Goal: Navigation & Orientation: Understand site structure

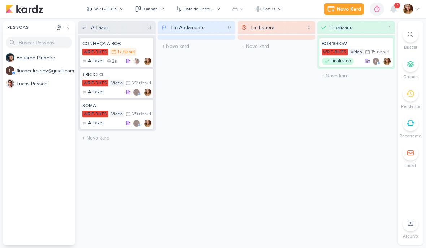
click at [111, 8] on div "WR E-BIKES" at bounding box center [105, 9] width 23 height 7
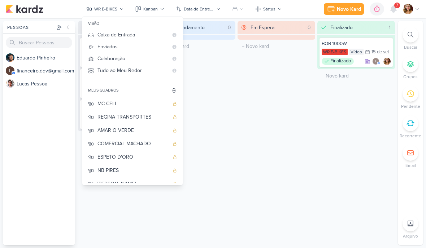
click at [161, 72] on div "Tudo ao Meu Redor" at bounding box center [133, 71] width 71 height 8
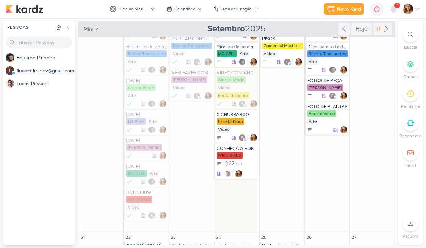
scroll to position [165, 0]
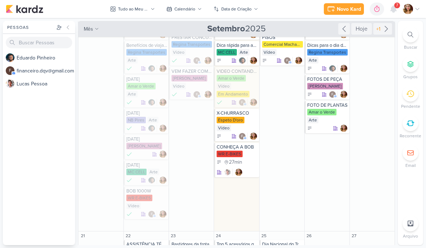
click at [136, 7] on div "Tudo ao Meu Redor" at bounding box center [133, 9] width 30 height 7
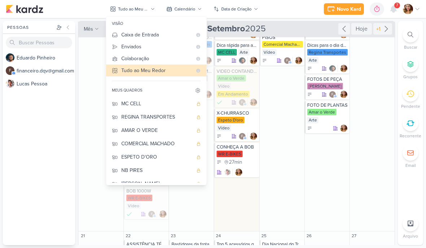
click at [174, 102] on div "MC CELL" at bounding box center [157, 104] width 72 height 8
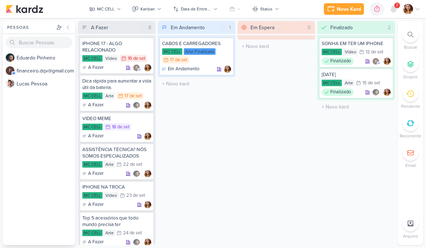
scroll to position [0, 0]
click at [112, 8] on div "MC CELL" at bounding box center [105, 9] width 17 height 7
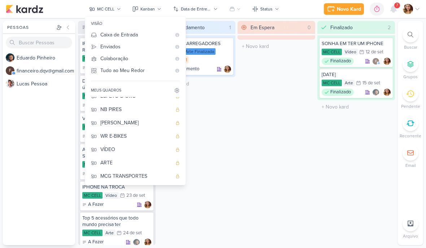
scroll to position [61, 0]
click at [132, 153] on div "VÍDEO" at bounding box center [136, 150] width 72 height 8
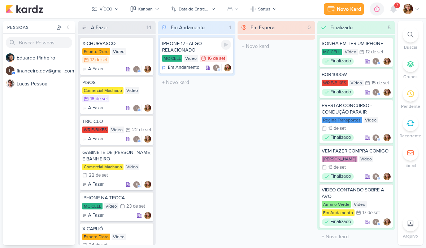
click at [151, 11] on div "Kanban" at bounding box center [145, 9] width 14 height 7
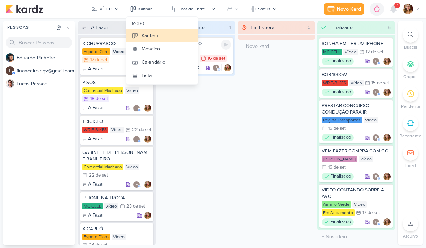
click at [189, 132] on div "Em Andamento 1 IPHONE 17 - ALGO RELACIONADO MC CELL Vídeo 16/9 [DATE] Em Andame…" at bounding box center [197, 133] width 78 height 225
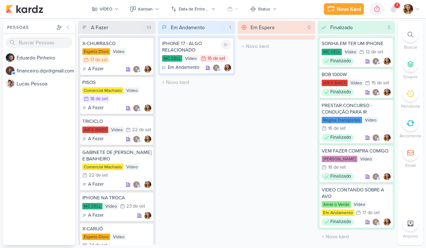
click at [138, 3] on button "Kanban" at bounding box center [145, 9] width 38 height 12
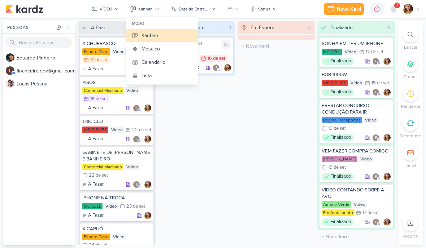
click at [139, 60] on button "Calendário" at bounding box center [162, 62] width 72 height 13
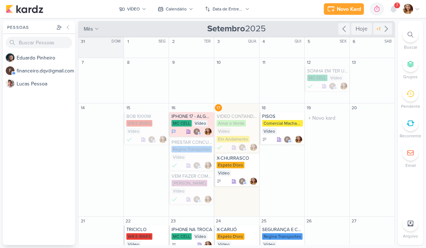
click at [296, 185] on div "19 O título do kard deve ter menos que 100 caracteres" at bounding box center [326, 160] width 45 height 113
click at [129, 10] on div "VÍDEO" at bounding box center [133, 9] width 13 height 7
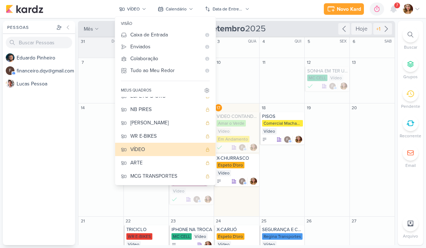
click at [182, 4] on button "Calendário" at bounding box center [175, 9] width 44 height 12
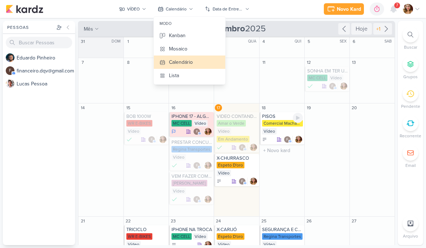
click at [37, 123] on div "E d u a r d o P i n h e i r o f f i n a n c e i r o . d q v @ g m a i l . c o m…" at bounding box center [39, 148] width 72 height 194
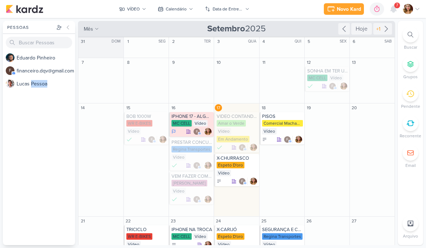
click at [29, 195] on div "E d u a r d o P i n h e i r o f f i n a n c e i r o . d q v @ g m a i l . c o m…" at bounding box center [39, 148] width 72 height 194
